Goal: Task Accomplishment & Management: Manage account settings

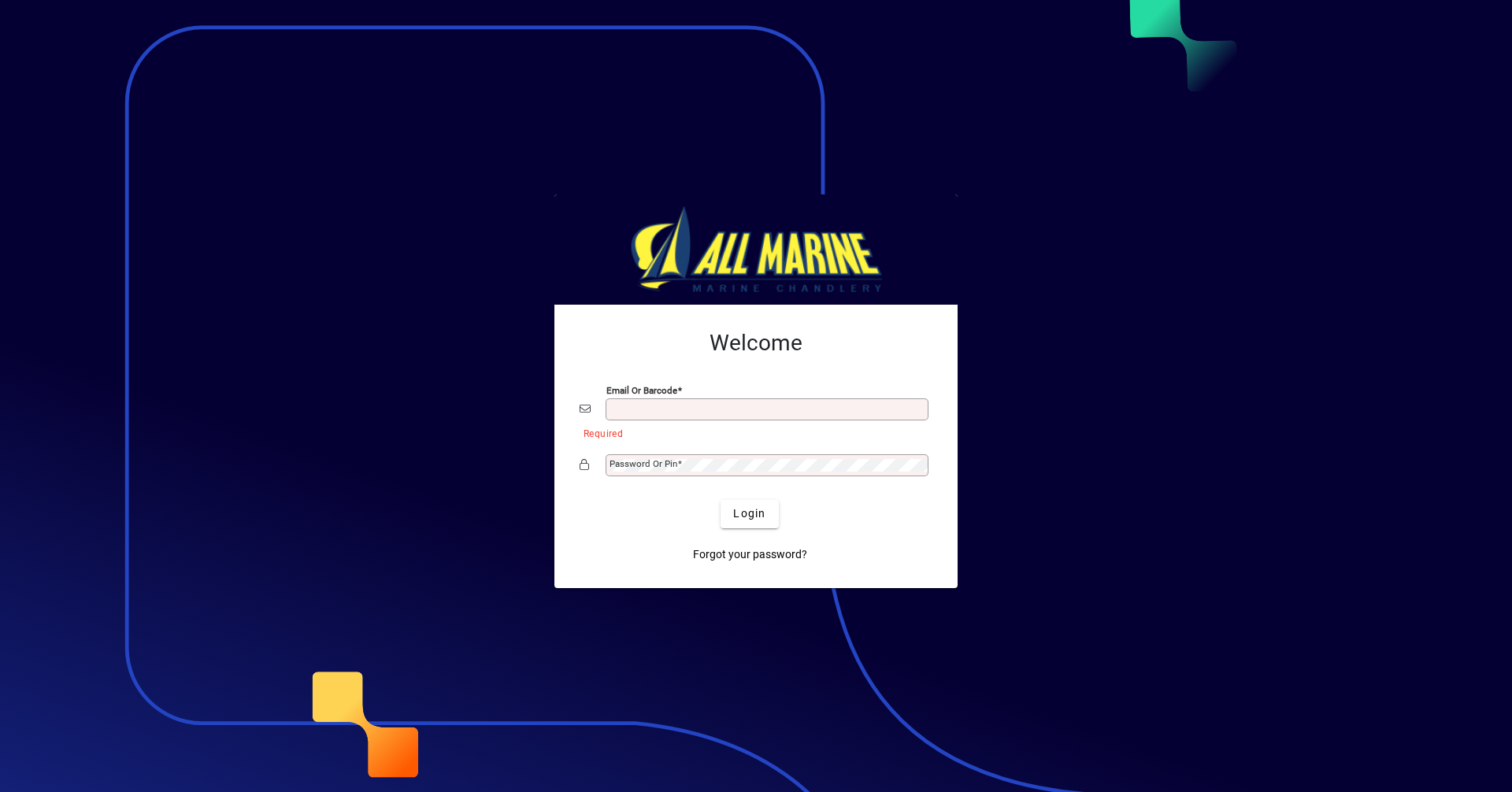
click at [684, 407] on input "Email or Barcode" at bounding box center [769, 409] width 318 height 12
type input "**********"
click at [738, 508] on span "Login" at bounding box center [749, 514] width 32 height 16
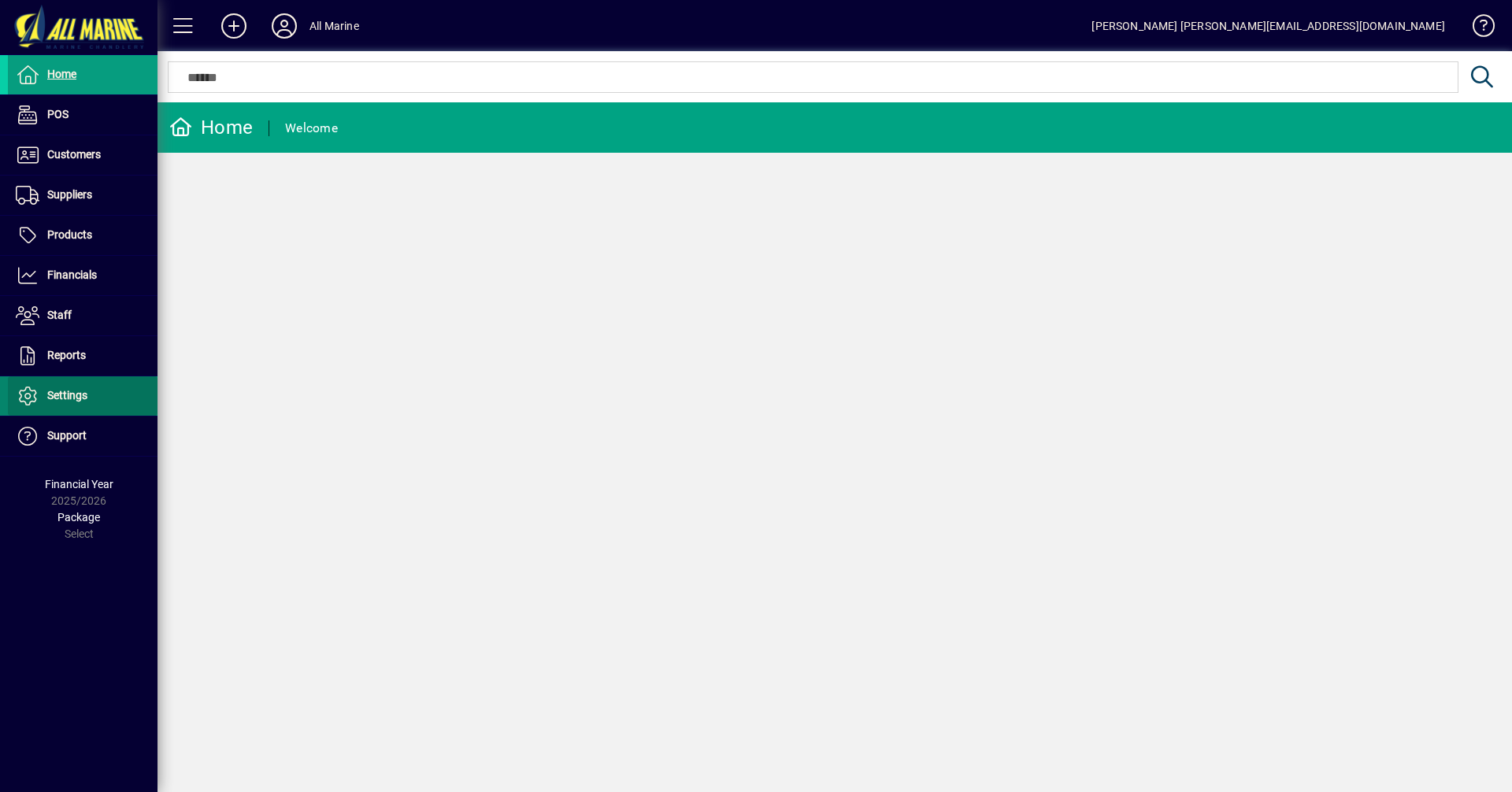
click at [68, 391] on span "Settings" at bounding box center [67, 395] width 40 height 12
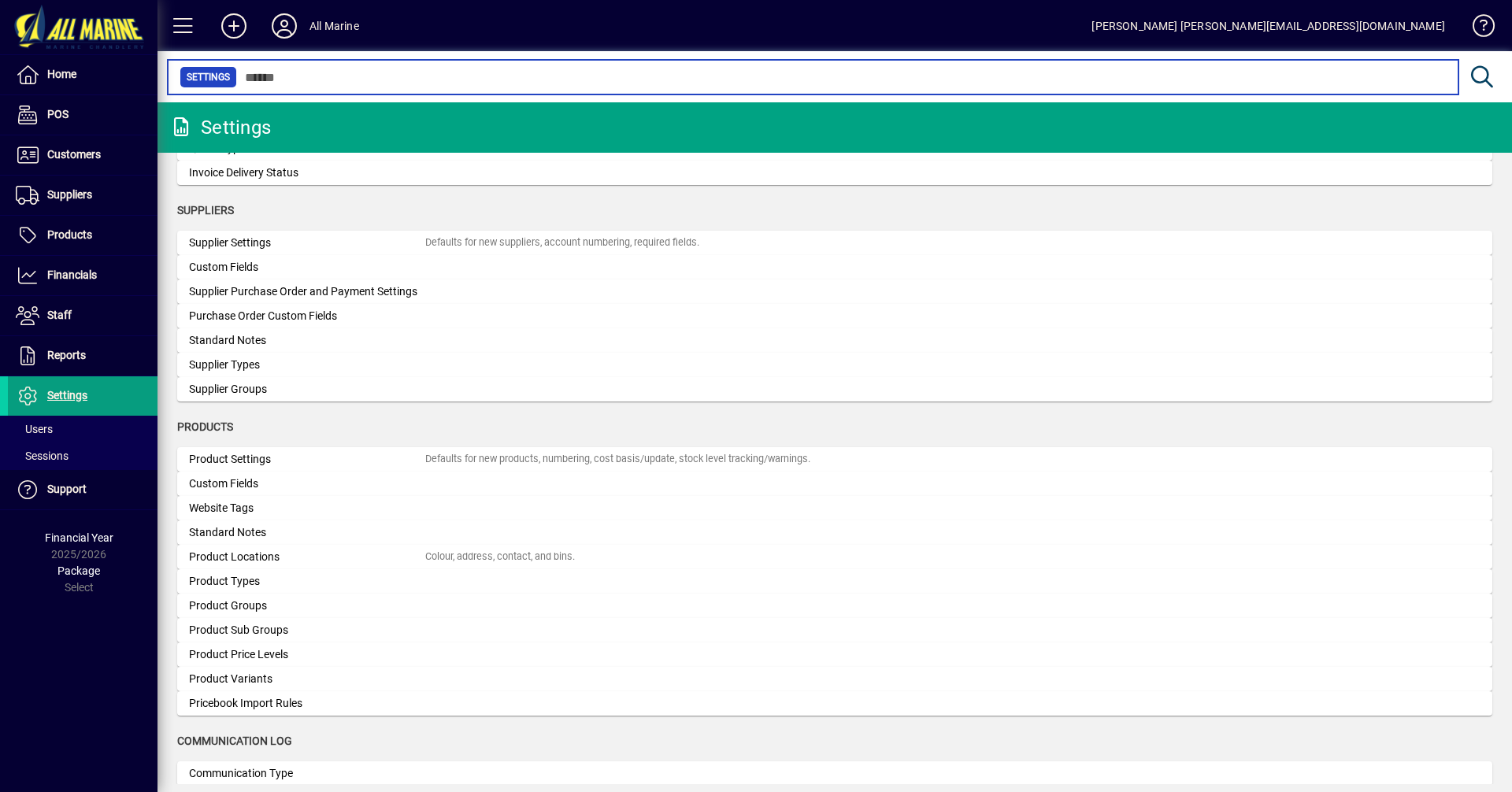
scroll to position [1308, 0]
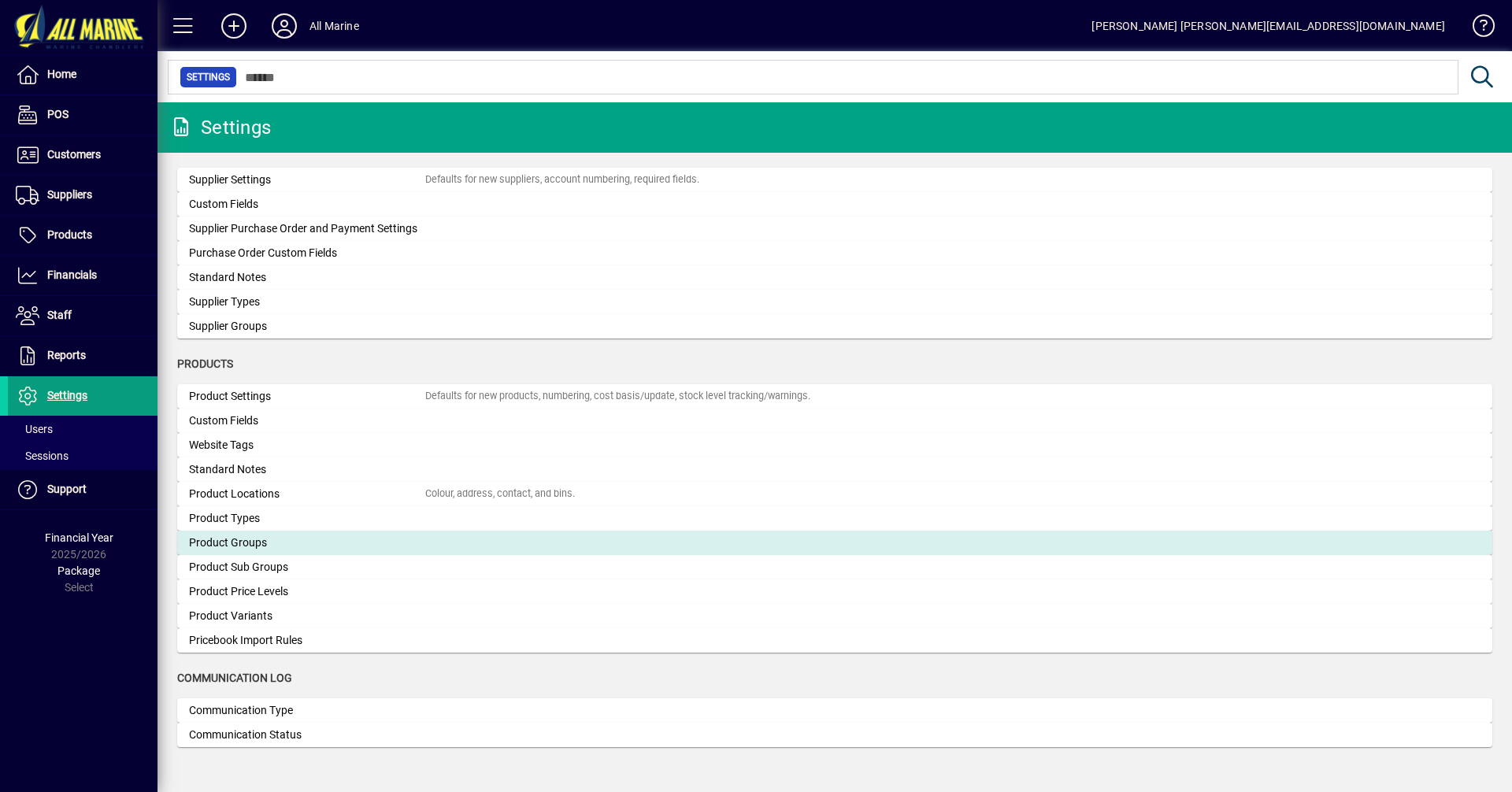
click at [225, 546] on div "Product Groups" at bounding box center [307, 542] width 236 height 16
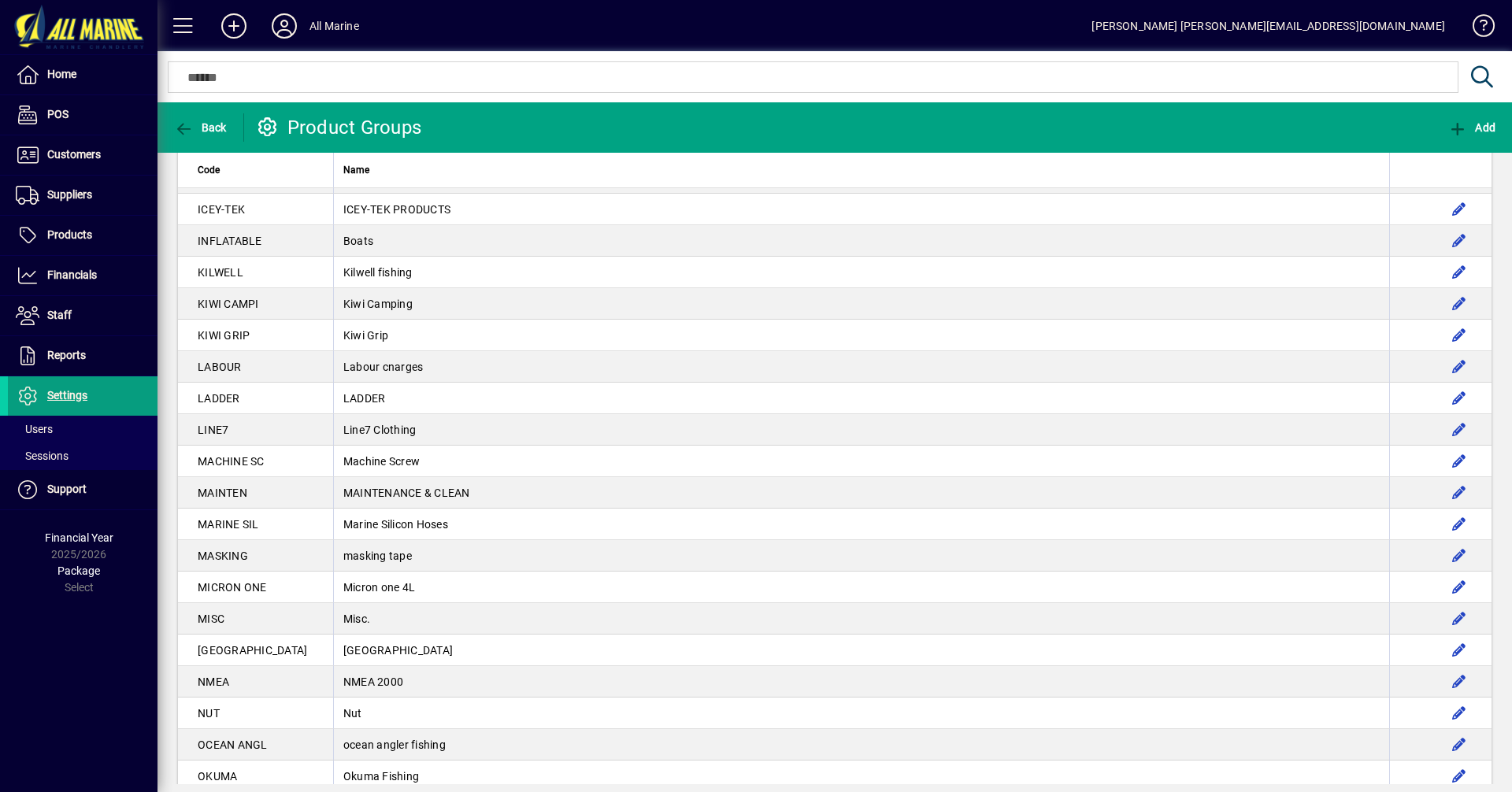
scroll to position [1962, 0]
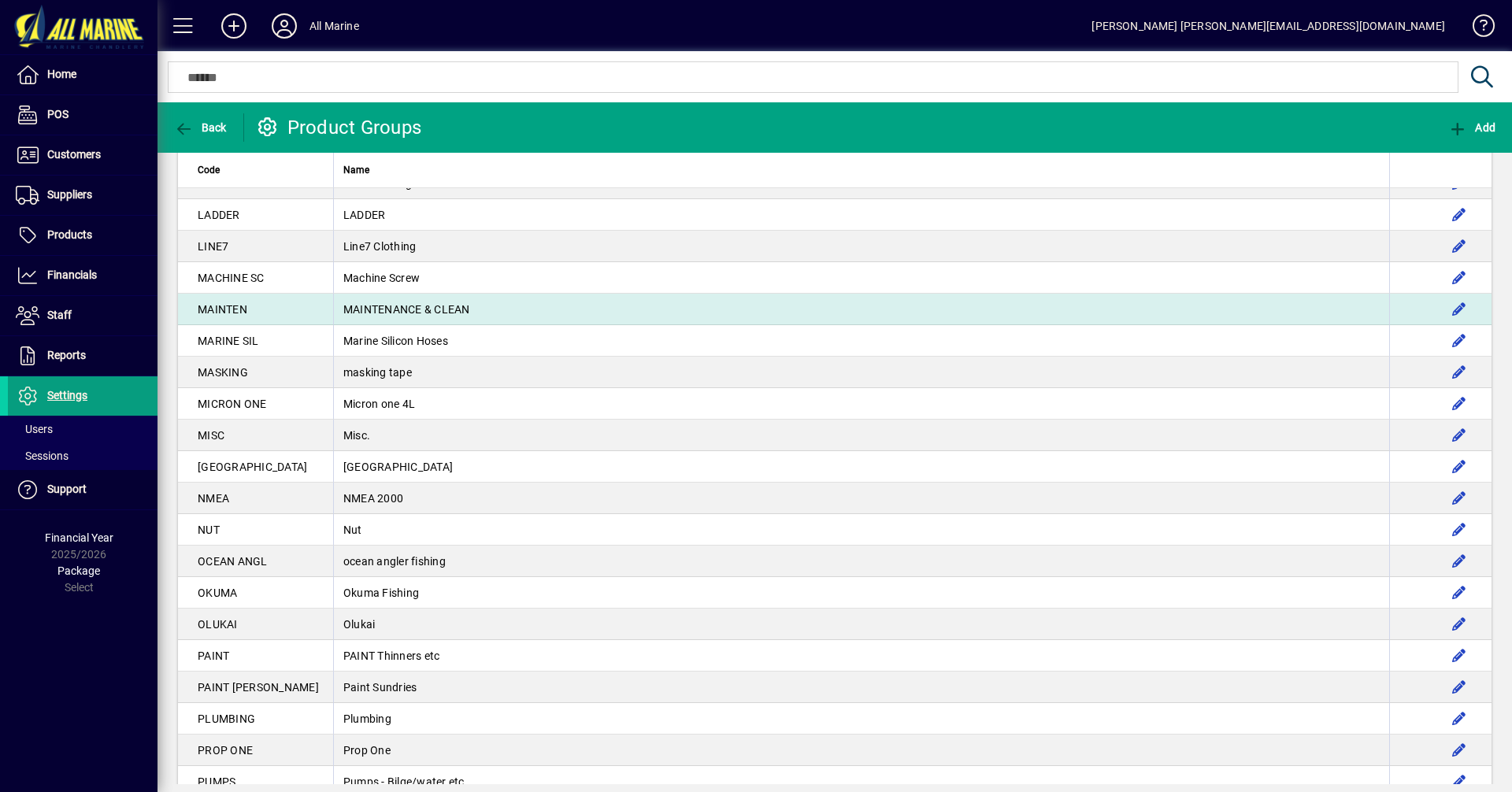
click at [360, 301] on td "MAINTENANCE & CLEAN" at bounding box center [861, 309] width 1056 height 31
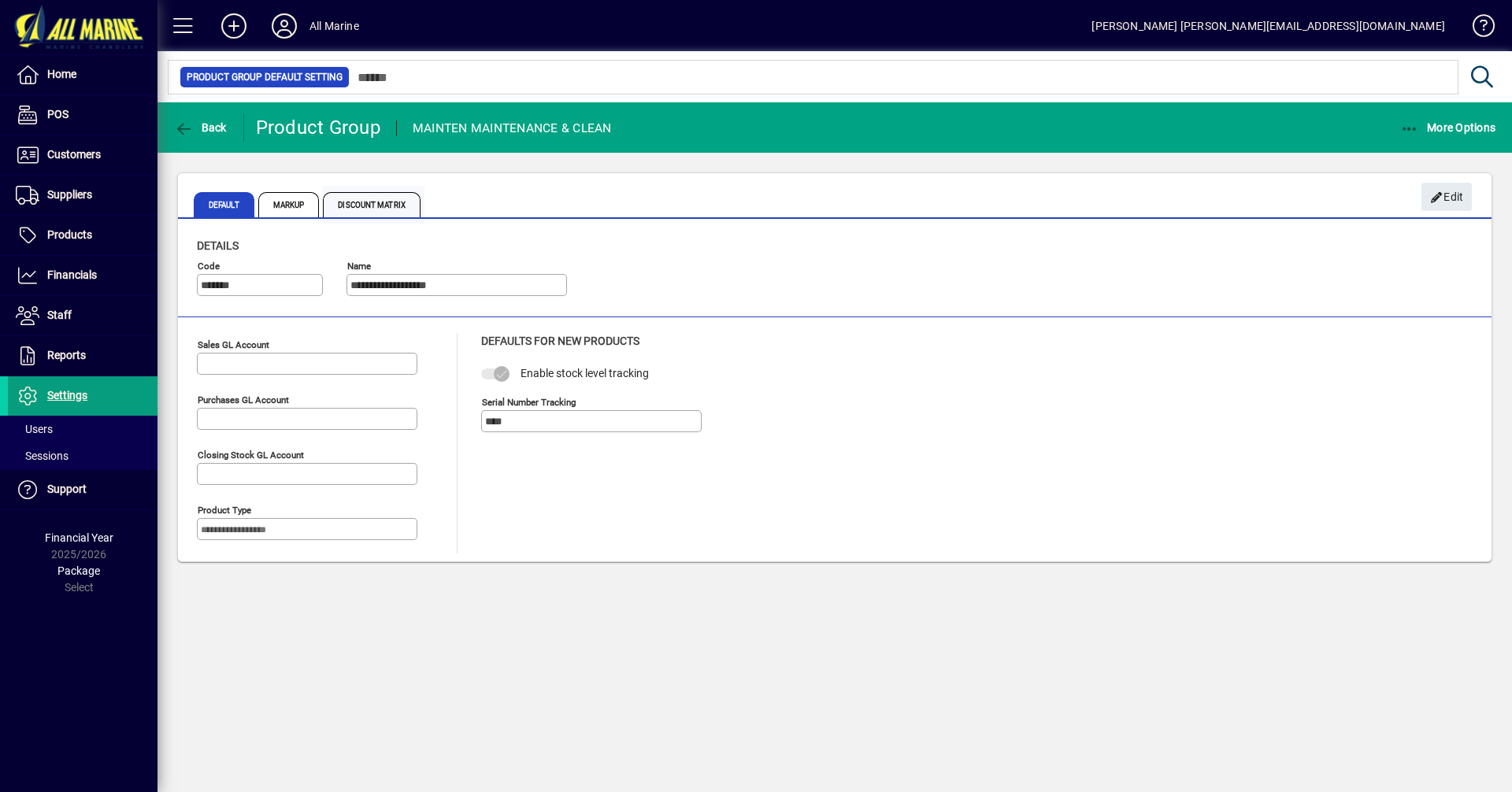
click at [387, 200] on span "Discount Matrix" at bounding box center [371, 204] width 98 height 25
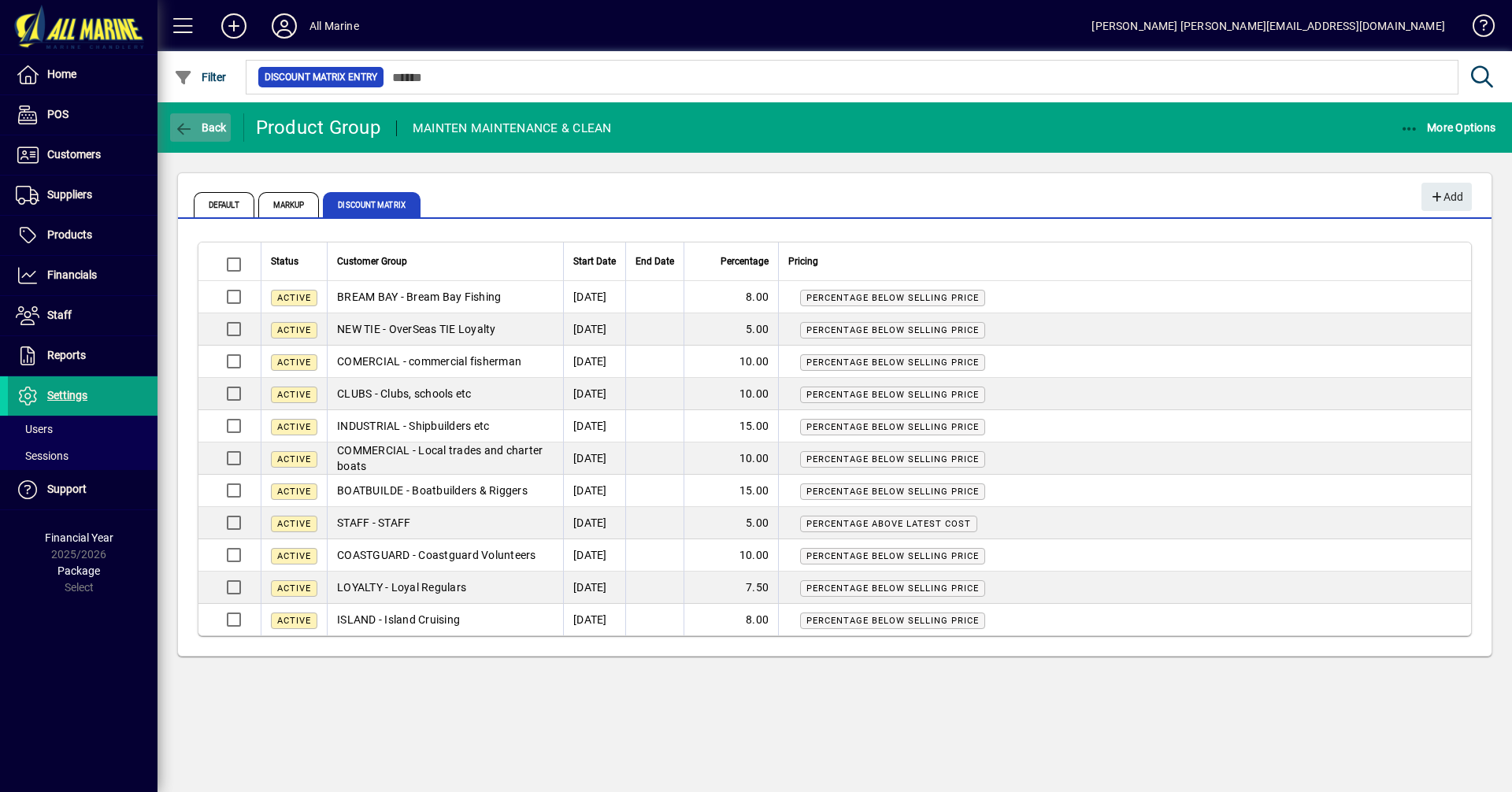
click at [201, 117] on span "button" at bounding box center [200, 127] width 61 height 38
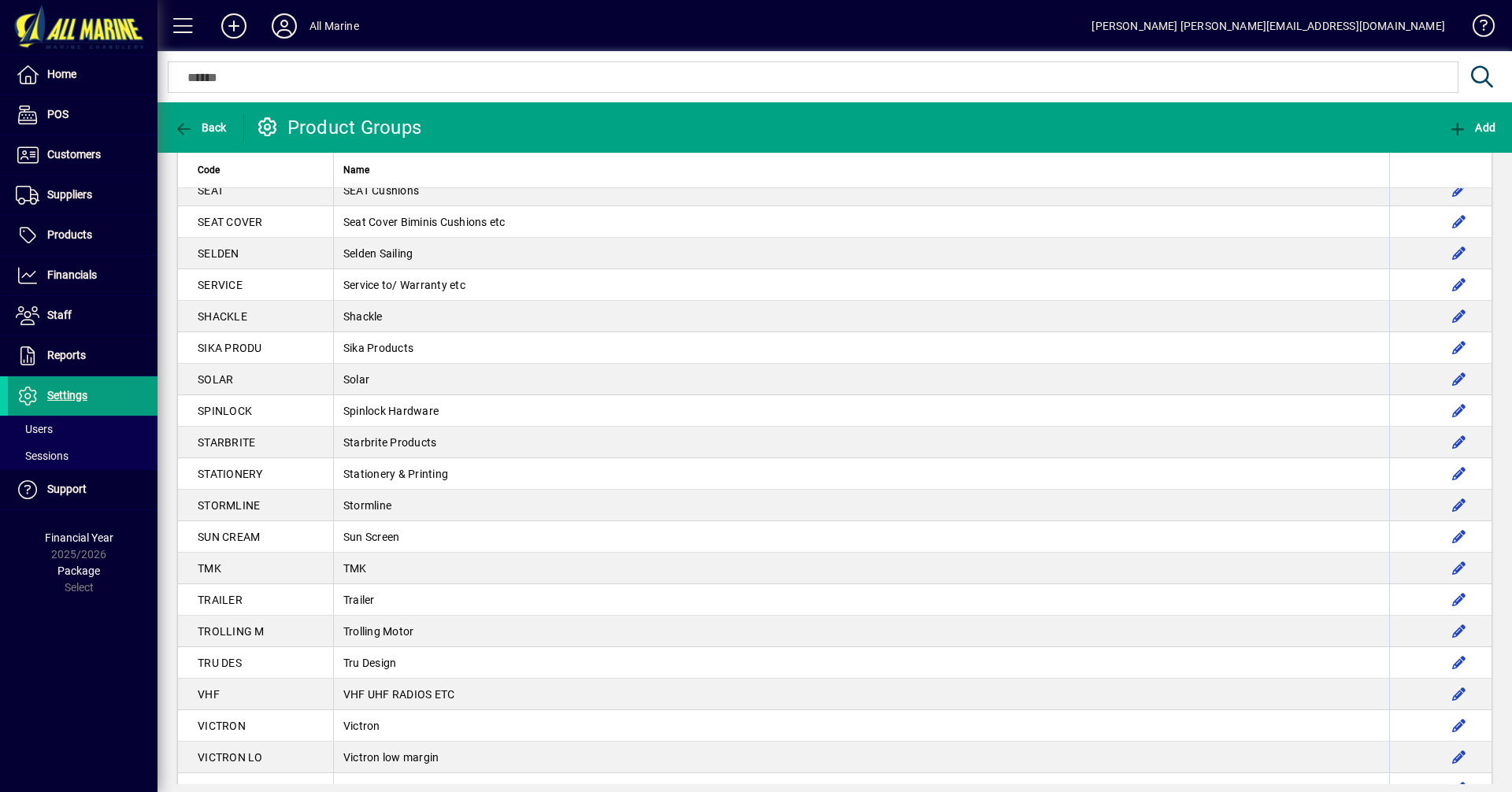
scroll to position [2959, 0]
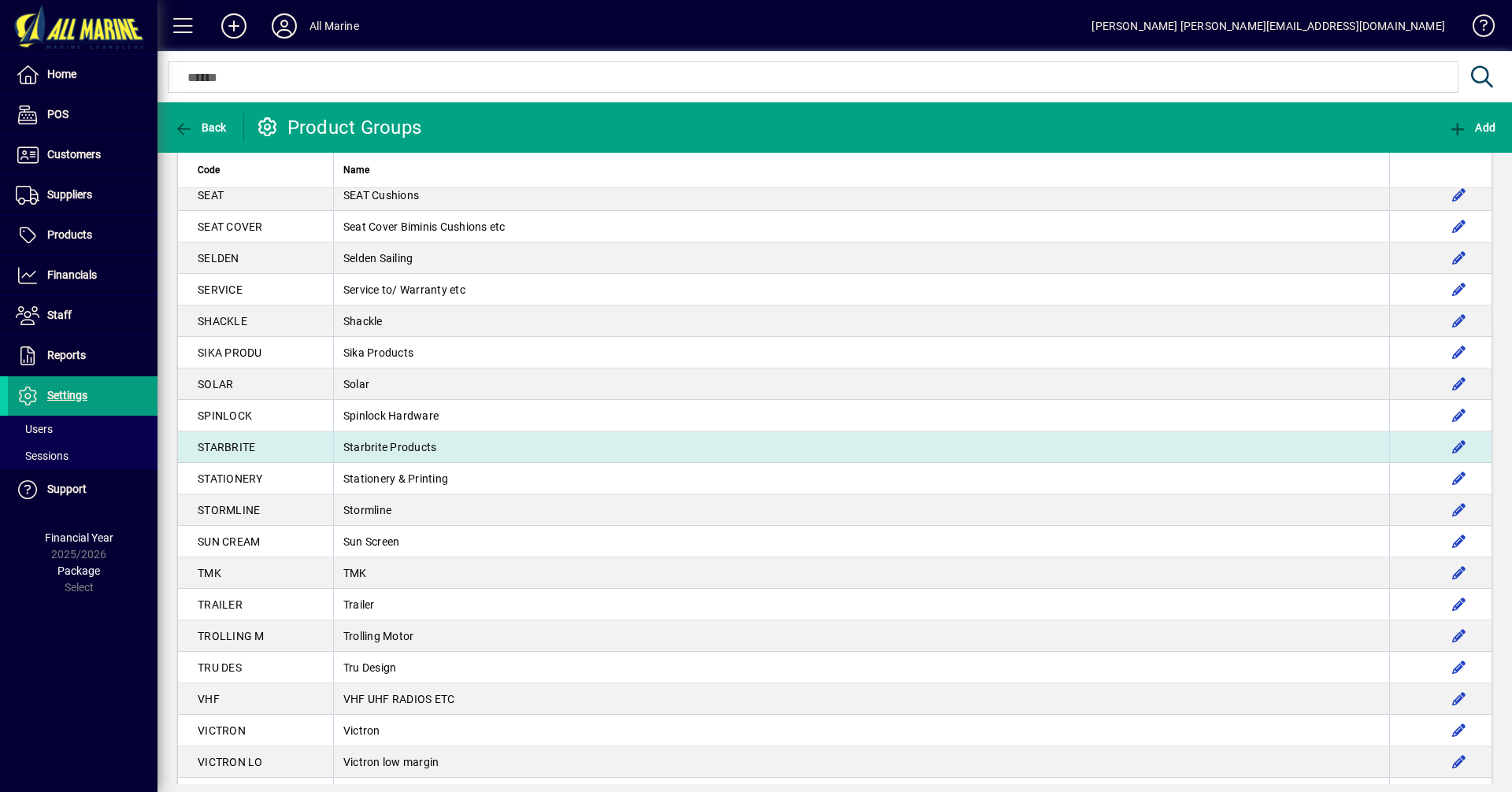
click at [333, 446] on td "Starbrite Products" at bounding box center [861, 447] width 1056 height 31
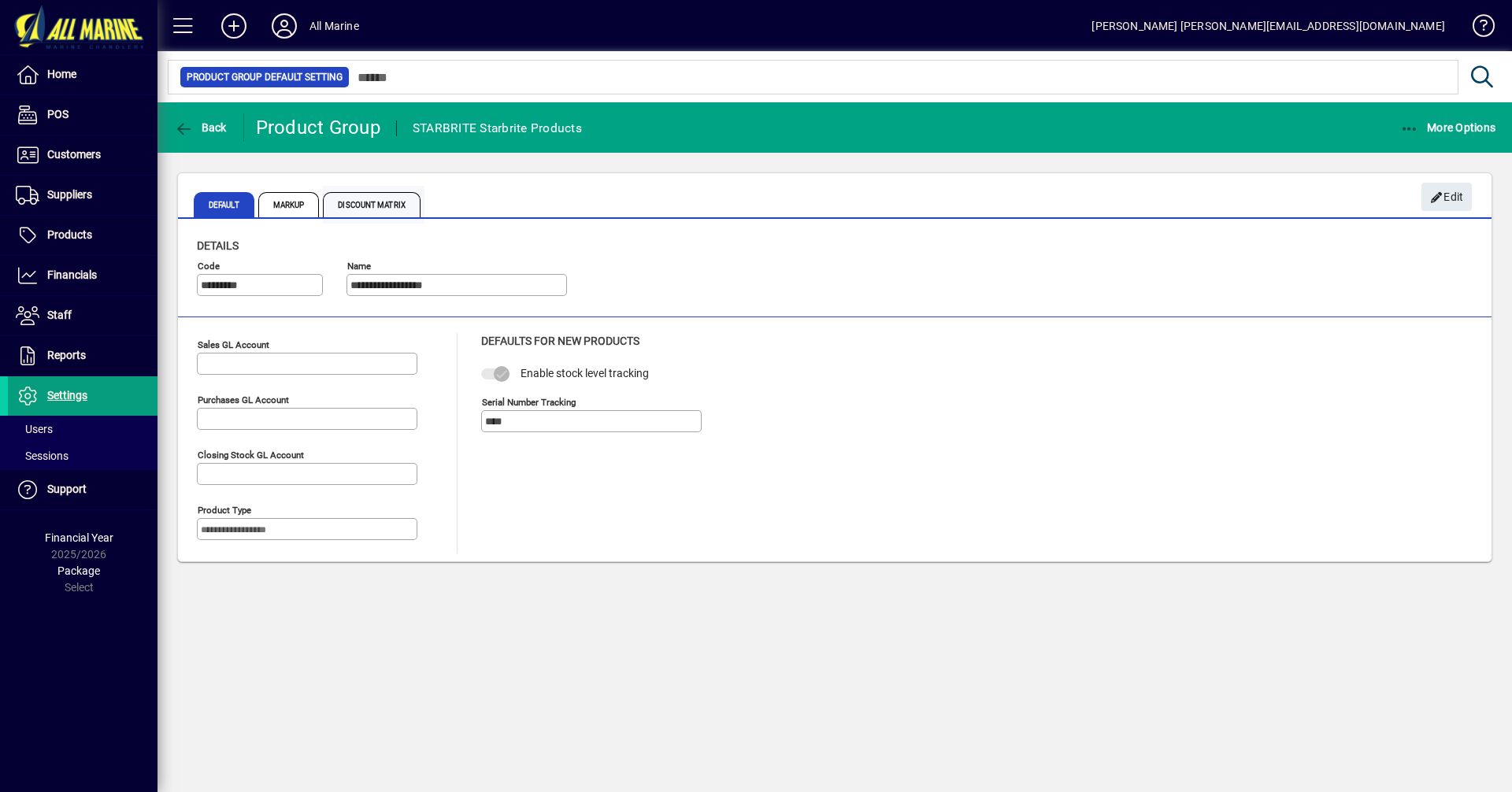
click at [382, 195] on span "Discount Matrix" at bounding box center [371, 204] width 98 height 25
